Goal: Task Accomplishment & Management: Use online tool/utility

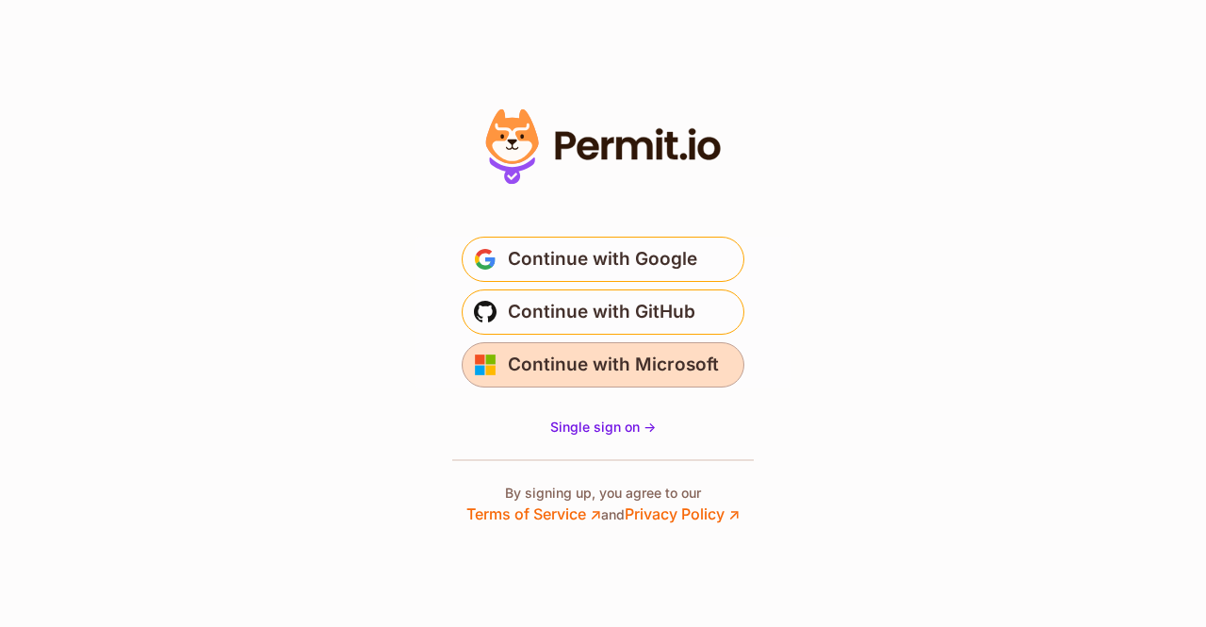
click at [624, 368] on span "Continue with Microsoft" at bounding box center [613, 365] width 211 height 30
